Goal: Task Accomplishment & Management: Complete application form

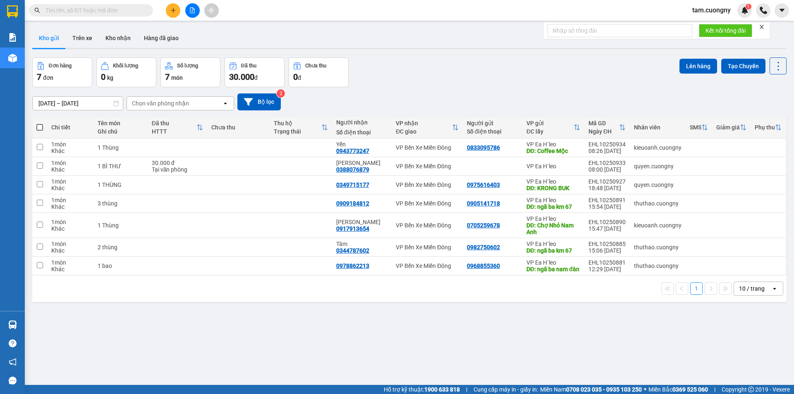
click at [750, 293] on div "10 / trang" at bounding box center [752, 288] width 26 height 8
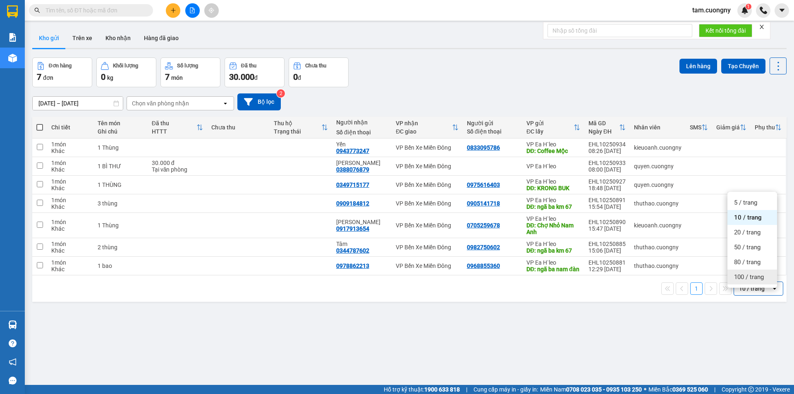
click at [746, 277] on span "100 / trang" at bounding box center [749, 277] width 30 height 8
click at [96, 106] on input "[DATE] – [DATE]" at bounding box center [78, 103] width 90 height 13
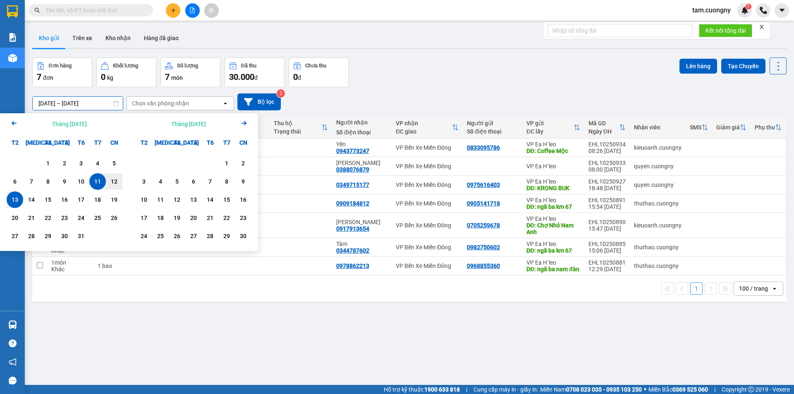
click at [12, 202] on div "13" at bounding box center [15, 200] width 12 height 10
drag, startPoint x: 12, startPoint y: 202, endPoint x: 14, endPoint y: 198, distance: 4.5
click at [13, 200] on div "13" at bounding box center [15, 200] width 12 height 10
type input "[DATE] – [DATE]"
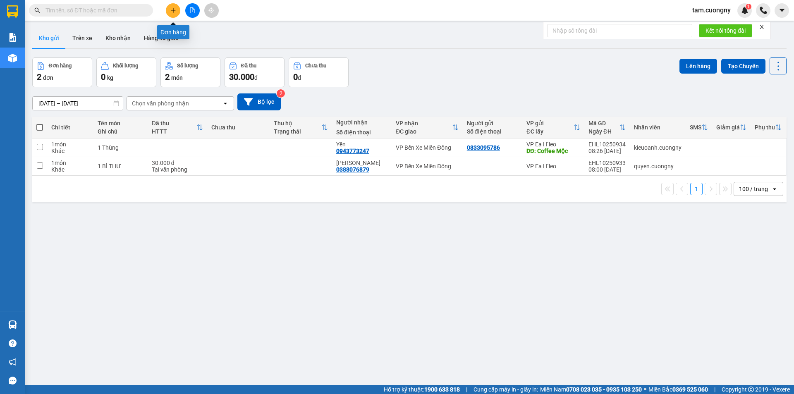
click at [174, 11] on icon "plus" at bounding box center [173, 10] width 6 height 6
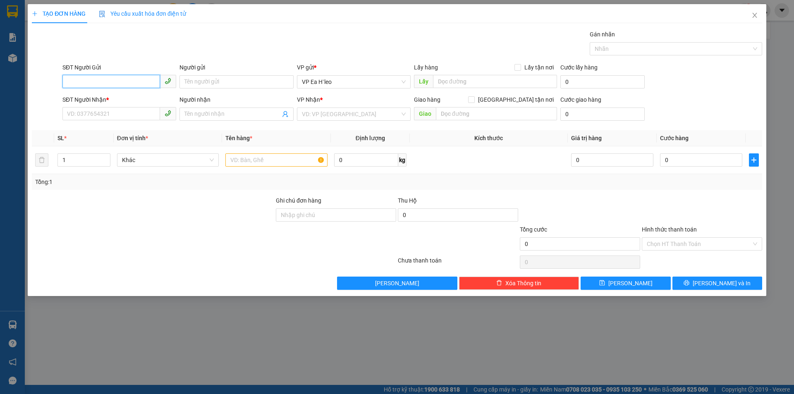
paste input "0366606586"
type input "0366606586"
click at [92, 116] on input "SĐT Người Nhận *" at bounding box center [111, 113] width 98 height 13
type input "0812051247"
click at [498, 83] on input "text" at bounding box center [495, 81] width 124 height 13
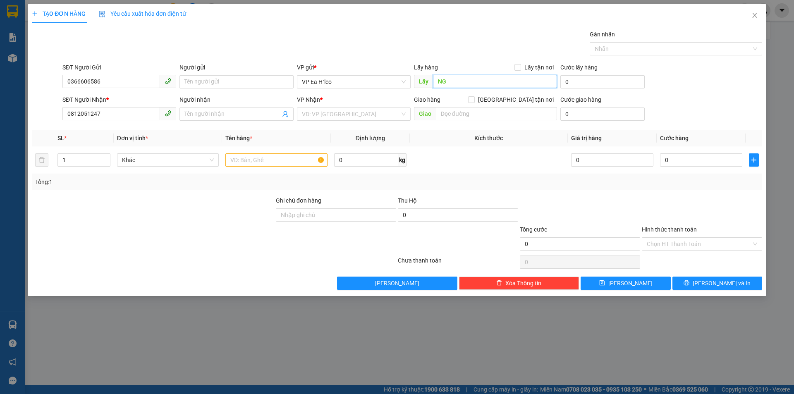
type input "N"
type input "ngã ba nam đàn"
click at [466, 111] on input "text" at bounding box center [496, 113] width 121 height 13
type input "ngã tư địa chất"
click at [328, 114] on input "search" at bounding box center [351, 114] width 98 height 12
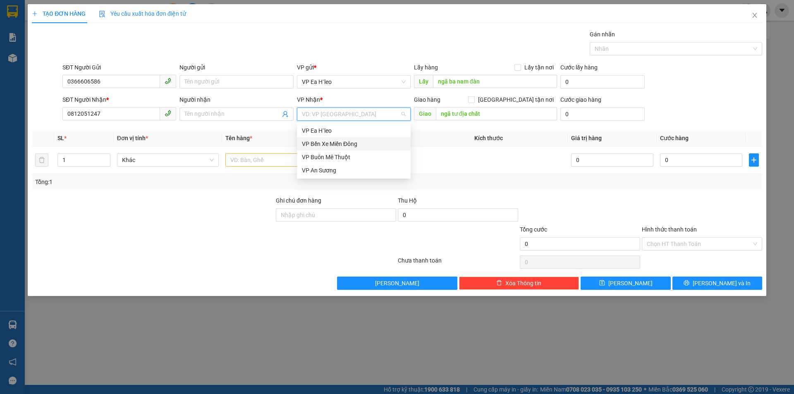
click at [330, 145] on div "VP Bến Xe Miền Đông" at bounding box center [354, 143] width 104 height 9
click at [292, 159] on input "text" at bounding box center [276, 159] width 102 height 13
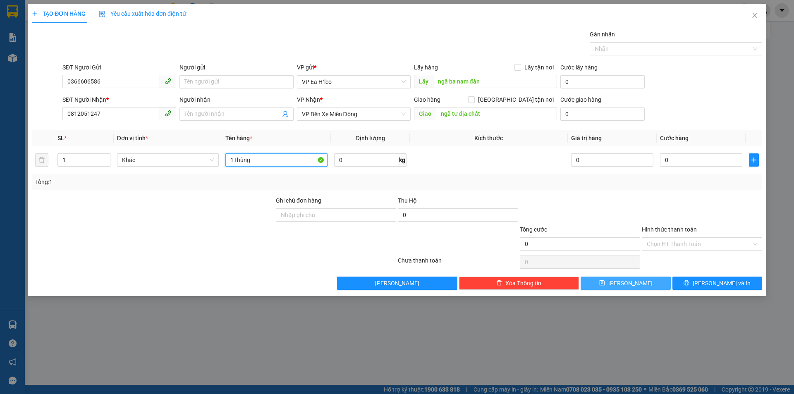
type input "1 thùng"
click at [609, 284] on button "[PERSON_NAME]" at bounding box center [625, 283] width 90 height 13
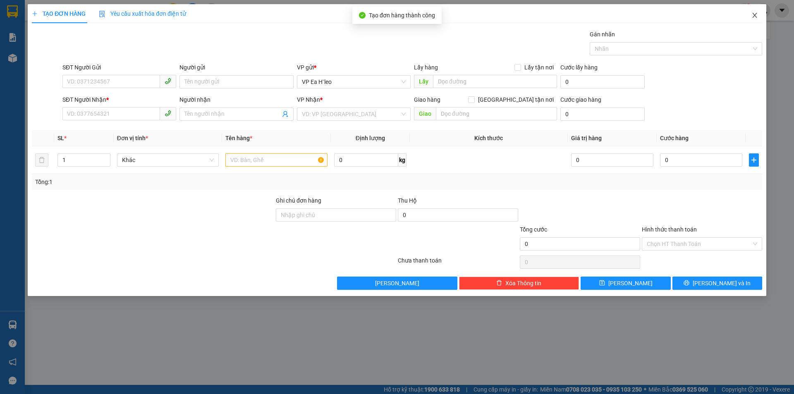
click at [752, 13] on icon "close" at bounding box center [754, 15] width 7 height 7
